Goal: Navigation & Orientation: Understand site structure

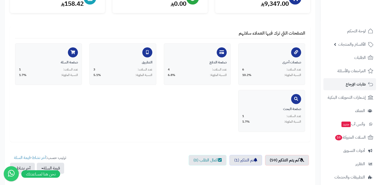
scroll to position [25, 0]
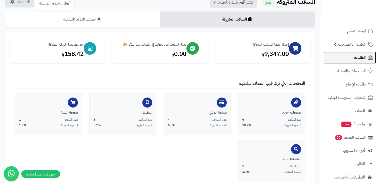
click at [347, 60] on link "الطلبات" at bounding box center [350, 58] width 53 height 12
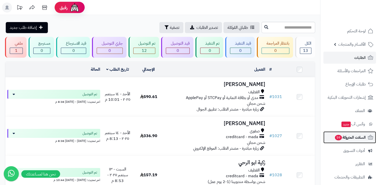
click at [346, 139] on span "السلات المتروكة 59" at bounding box center [350, 137] width 31 height 7
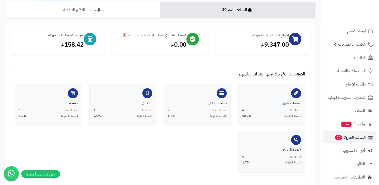
scroll to position [27, 0]
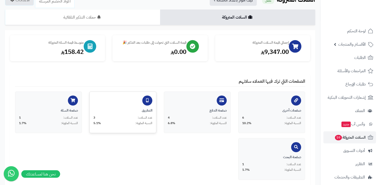
click at [133, 110] on div "التطبيق" at bounding box center [122, 110] width 59 height 5
click at [218, 114] on div "صفحة الدفع عدد السلات: 4 النسبة المئوية: 6.8%" at bounding box center [197, 116] width 59 height 17
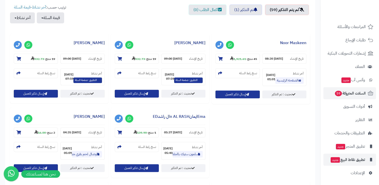
scroll to position [228, 0]
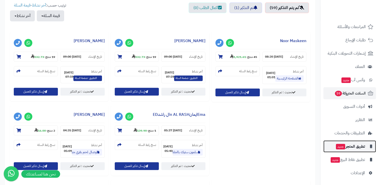
click at [348, 150] on link "تطبيق المتجر جديد" at bounding box center [350, 146] width 53 height 12
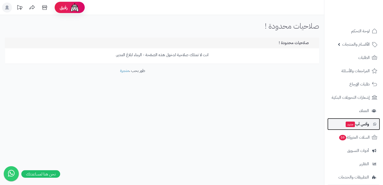
click at [358, 126] on span "وآتس آب جديد" at bounding box center [357, 124] width 24 height 7
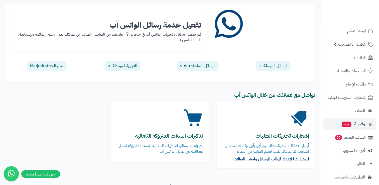
scroll to position [50, 0]
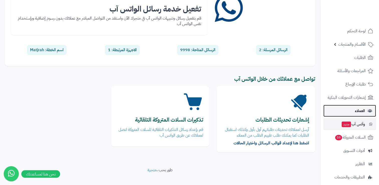
click at [356, 113] on span "العملاء" at bounding box center [360, 110] width 10 height 7
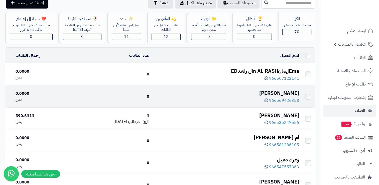
scroll to position [75, 0]
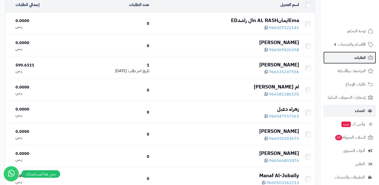
click at [349, 53] on link "الطلبات" at bounding box center [350, 58] width 53 height 12
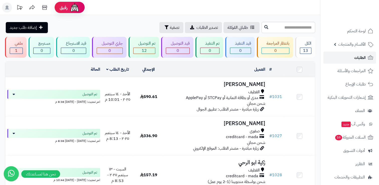
click at [347, 57] on link "الطلبات" at bounding box center [350, 58] width 53 height 12
click at [344, 46] on span "الأقسام والمنتجات" at bounding box center [352, 44] width 28 height 7
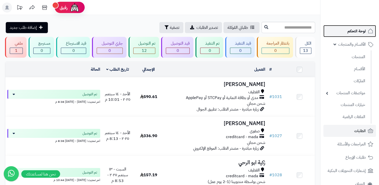
click at [348, 32] on span "لوحة التحكم" at bounding box center [357, 31] width 18 height 7
